Goal: Navigation & Orientation: Find specific page/section

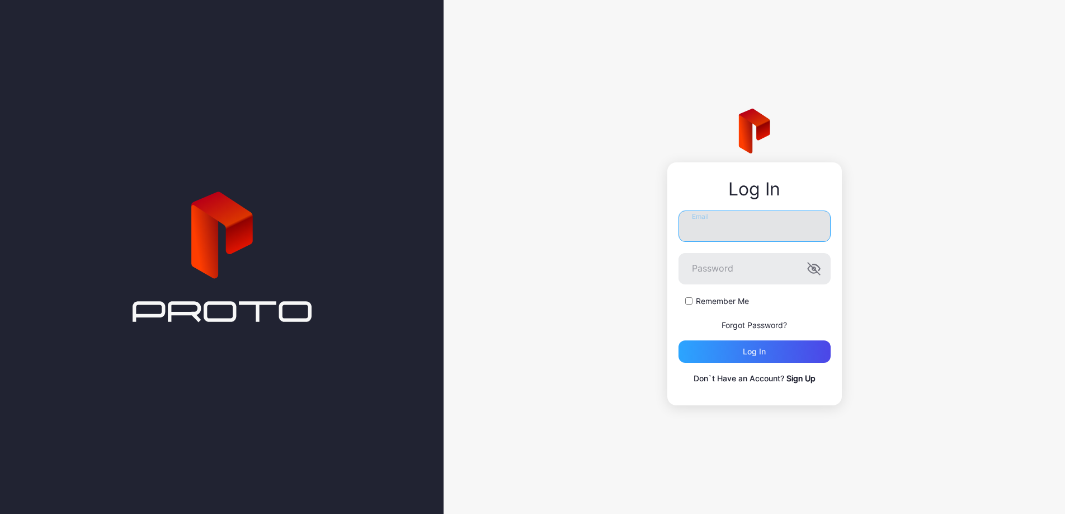
click at [759, 217] on input "Email" at bounding box center [755, 225] width 152 height 31
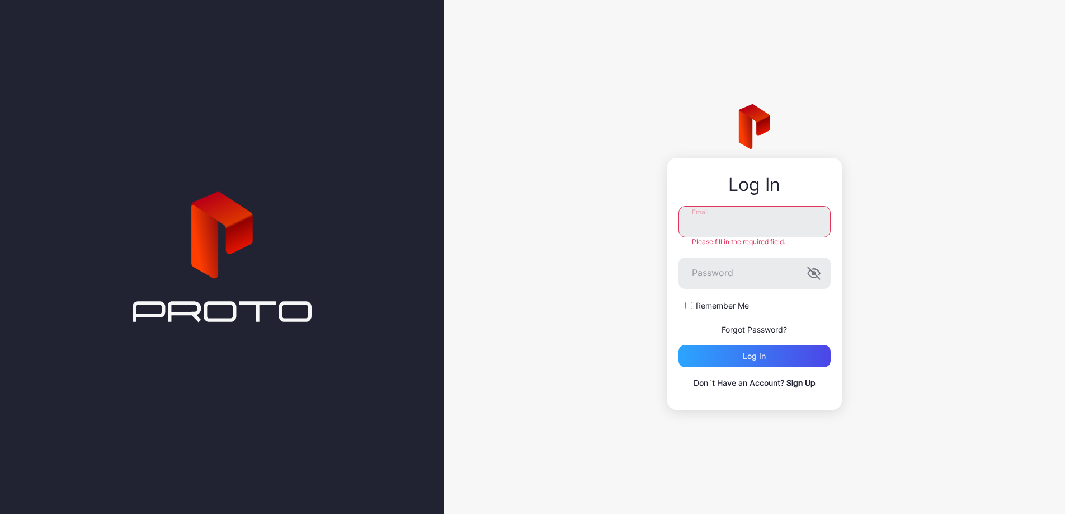
type input "**********"
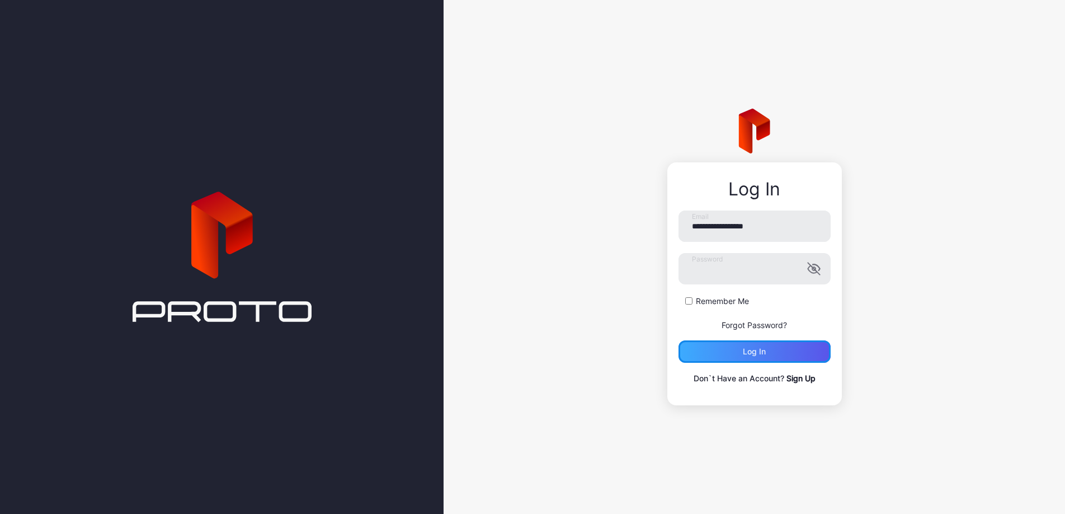
click at [774, 359] on div "Log in" at bounding box center [755, 351] width 152 height 22
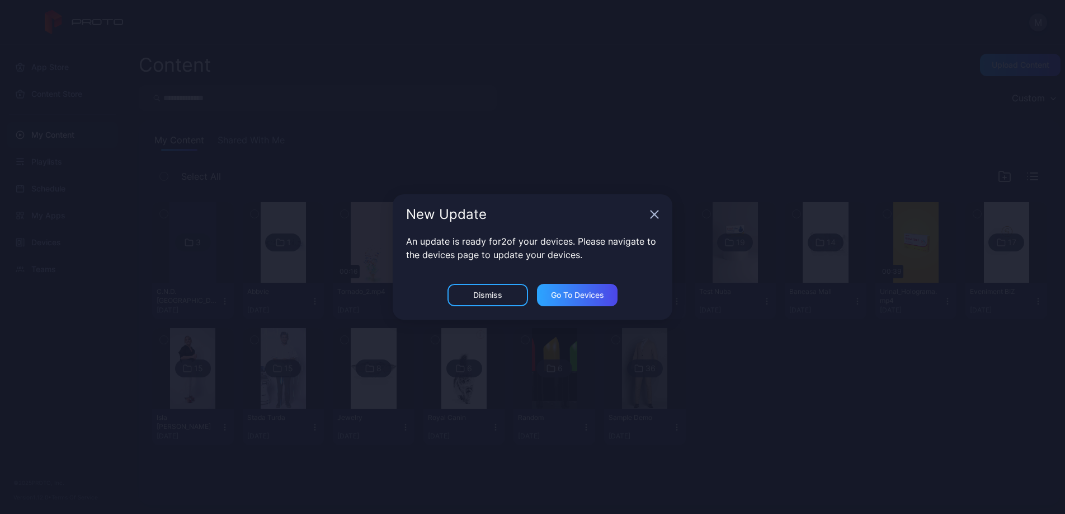
click at [651, 211] on div "New Update" at bounding box center [533, 214] width 280 height 40
click at [655, 213] on icon "button" at bounding box center [654, 214] width 9 height 9
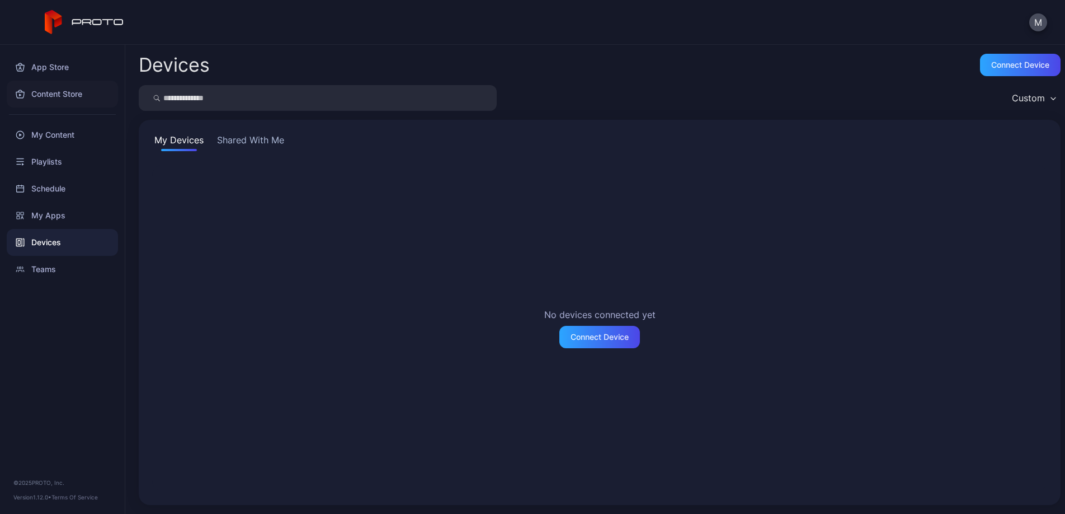
click at [82, 95] on div "Content Store" at bounding box center [62, 94] width 111 height 27
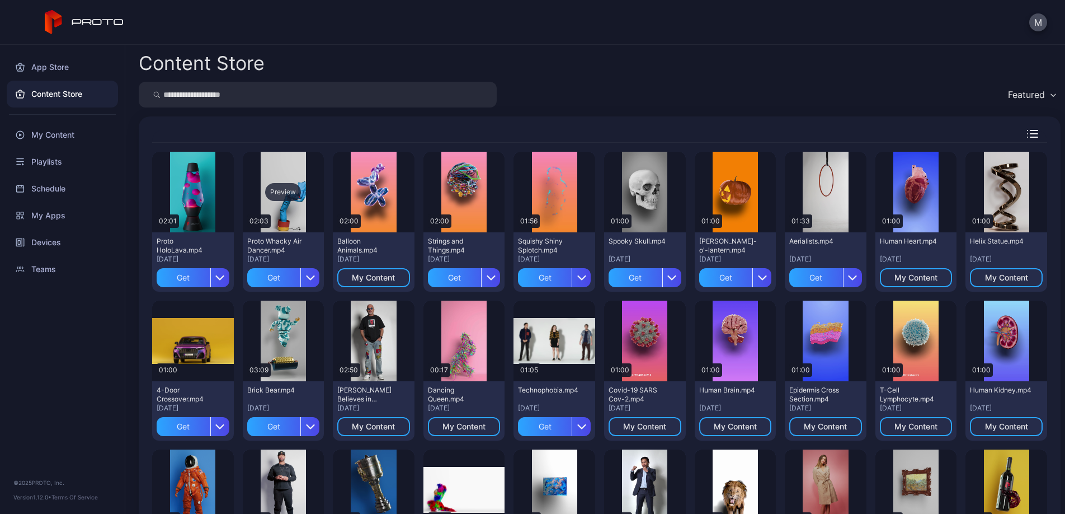
click at [296, 193] on div "Preview" at bounding box center [283, 192] width 36 height 18
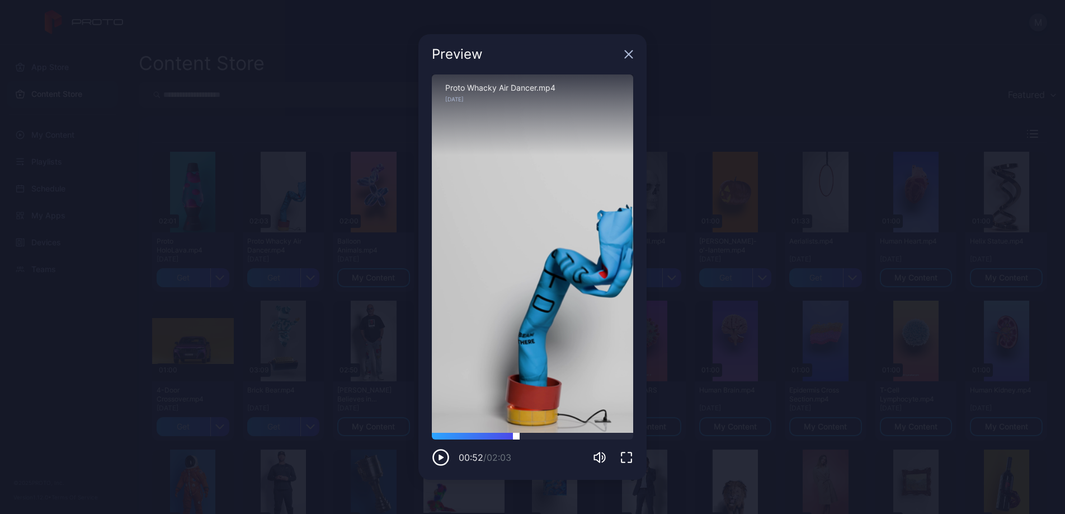
drag, startPoint x: 515, startPoint y: 433, endPoint x: 534, endPoint y: 434, distance: 19.7
click at [531, 434] on div at bounding box center [532, 436] width 201 height 7
click at [572, 430] on div "Sorry, your browser doesn‘t support embedded videos" at bounding box center [532, 253] width 201 height 358
click at [630, 54] on icon "button" at bounding box center [628, 54] width 9 height 9
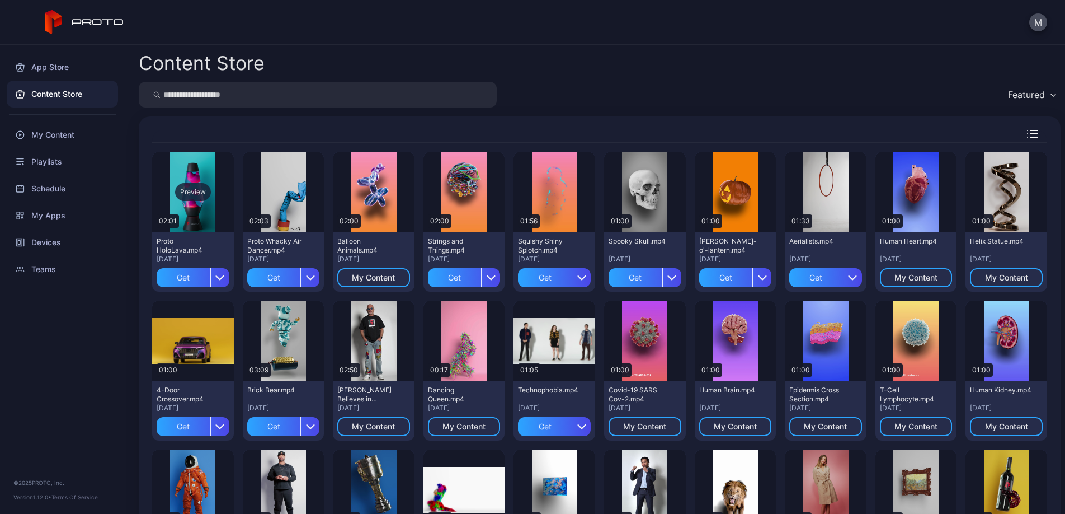
click at [208, 191] on div "Preview" at bounding box center [193, 192] width 36 height 18
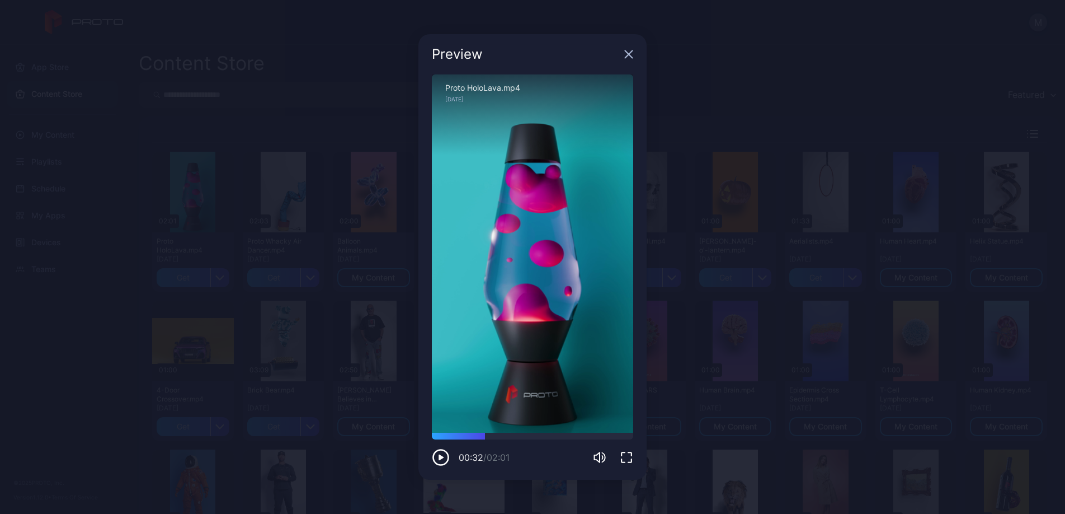
drag, startPoint x: 485, startPoint y: 433, endPoint x: 524, endPoint y: 430, distance: 38.8
click at [517, 430] on div "Sorry, your browser doesn‘t support embedded videos 00:32 / 02:01 Proto HoloLav…" at bounding box center [532, 270] width 201 height 392
drag, startPoint x: 565, startPoint y: 434, endPoint x: 580, endPoint y: 434, distance: 14.6
click at [575, 434] on div at bounding box center [532, 436] width 201 height 7
click at [596, 433] on div at bounding box center [532, 436] width 201 height 7
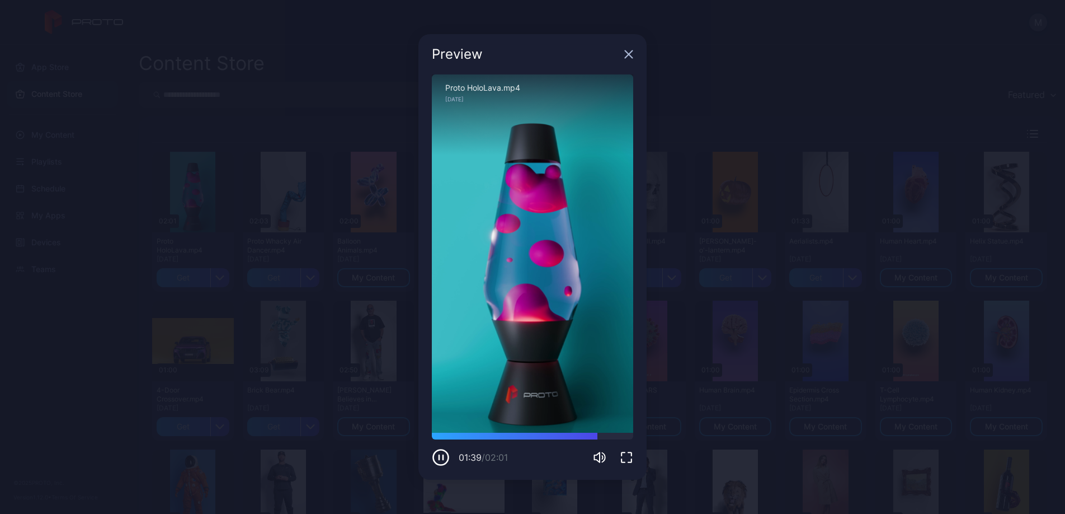
click at [631, 55] on icon "button" at bounding box center [628, 54] width 9 height 9
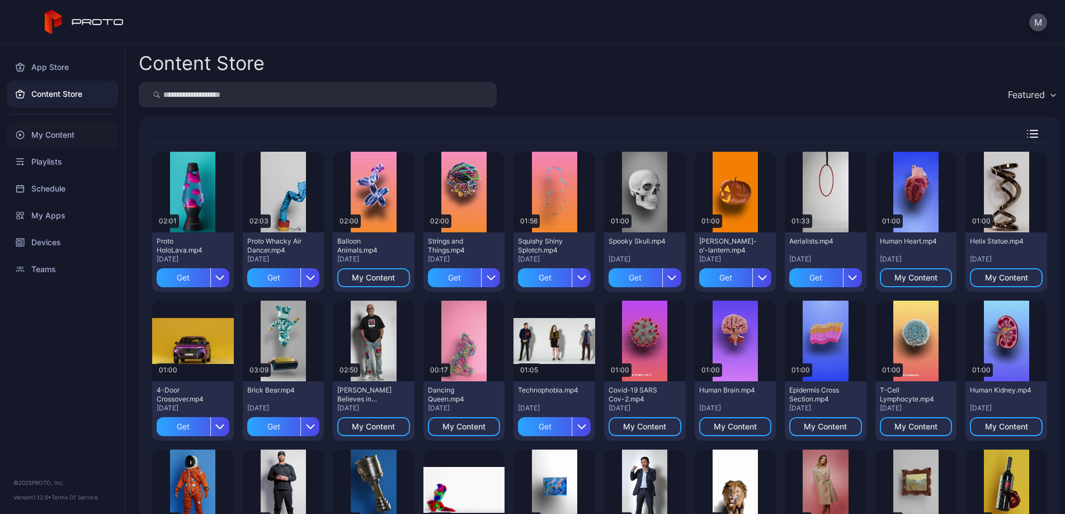
click at [71, 137] on div "My Content" at bounding box center [62, 134] width 111 height 27
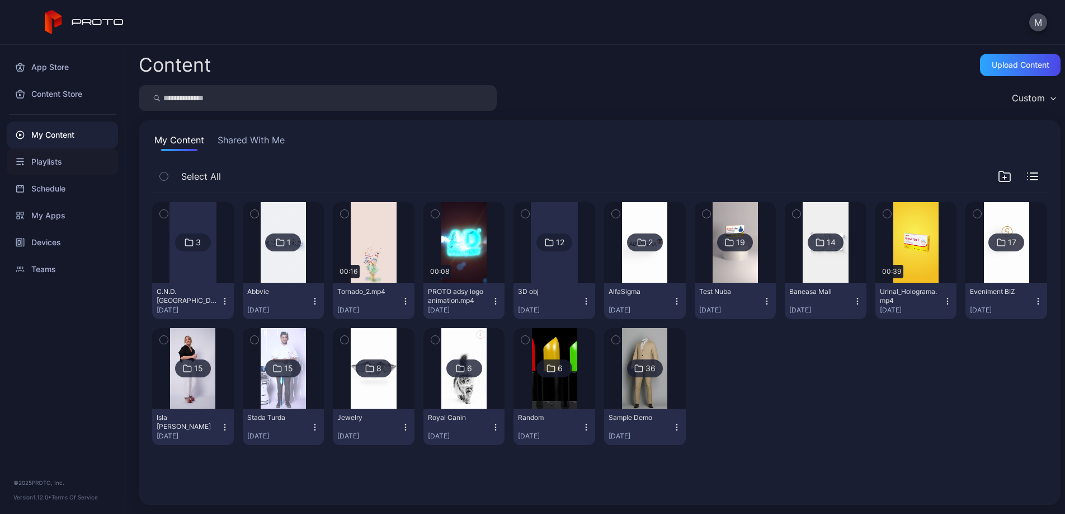
click at [53, 163] on div "Playlists" at bounding box center [62, 161] width 111 height 27
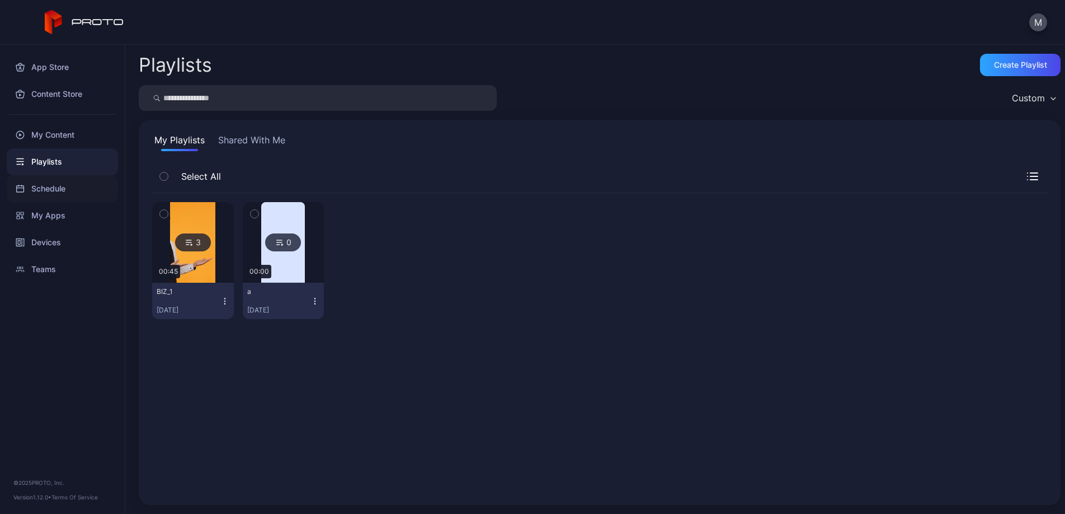
click at [74, 194] on div "Schedule" at bounding box center [62, 188] width 111 height 27
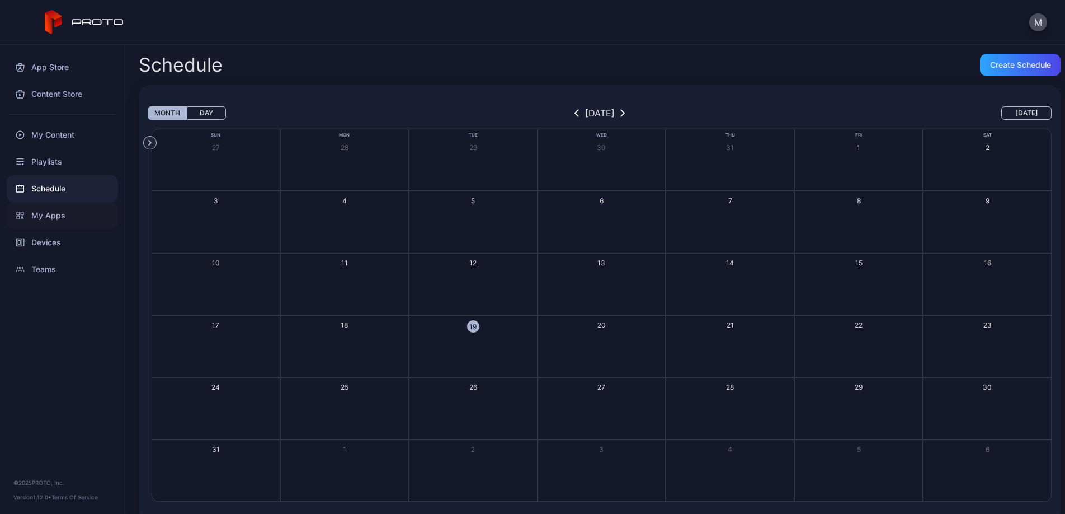
click at [69, 214] on div "My Apps" at bounding box center [62, 215] width 111 height 27
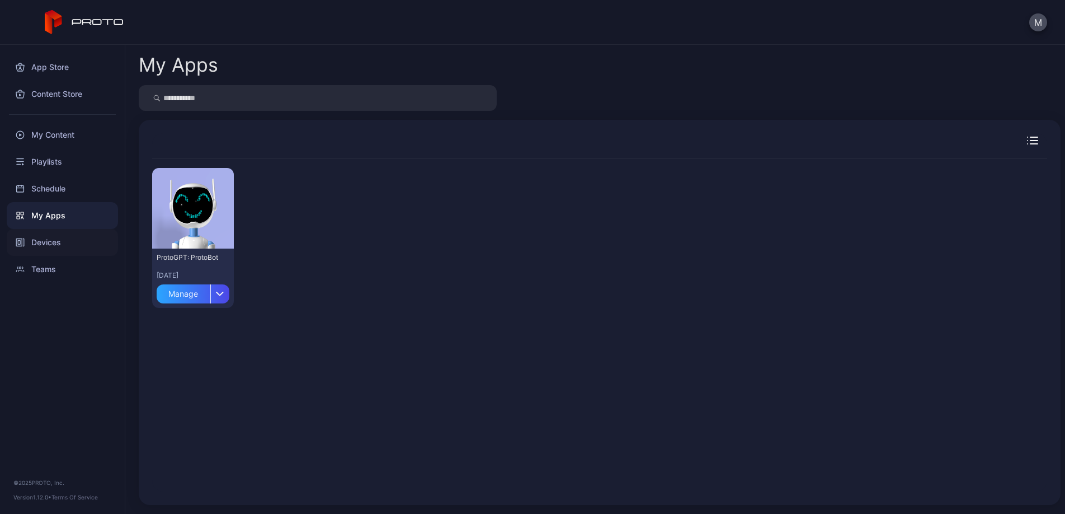
click at [75, 241] on div "Devices" at bounding box center [62, 242] width 111 height 27
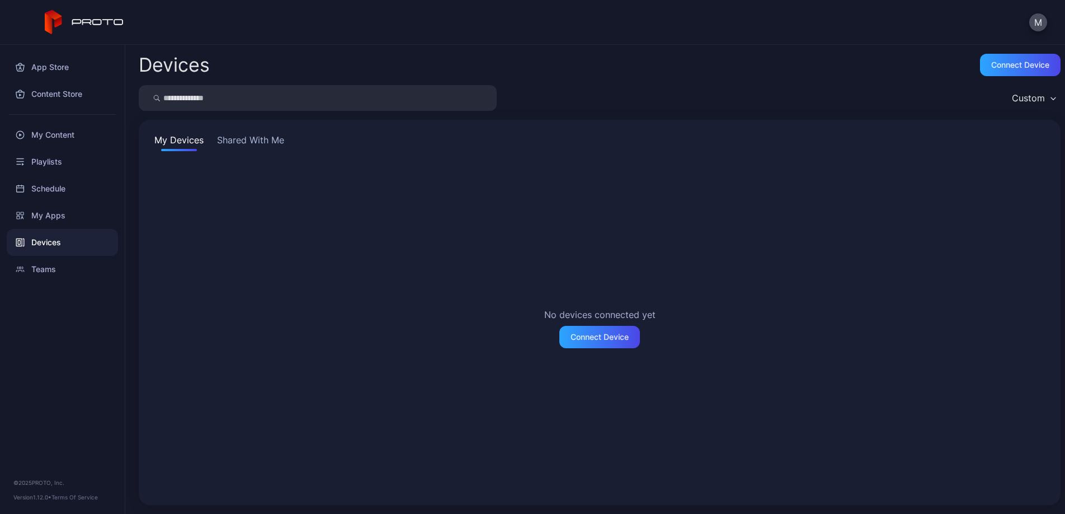
click at [253, 140] on button "Shared With Me" at bounding box center [251, 142] width 72 height 18
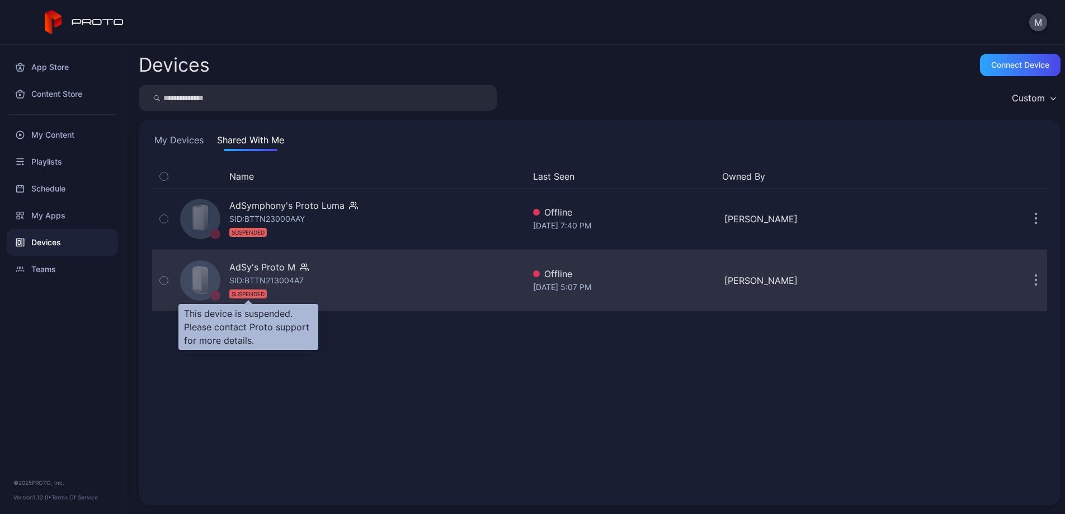
click at [248, 294] on div "SUSPENDED" at bounding box center [247, 293] width 37 height 9
